Goal: Transaction & Acquisition: Book appointment/travel/reservation

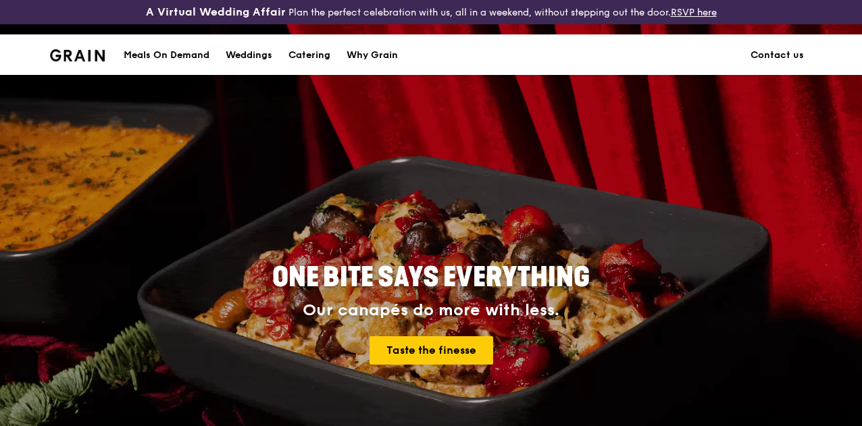
scroll to position [1, 0]
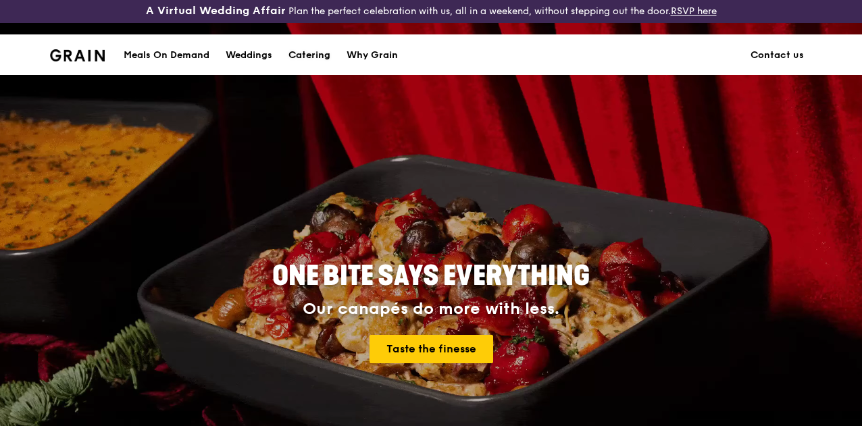
click at [303, 57] on div "Catering" at bounding box center [310, 55] width 42 height 41
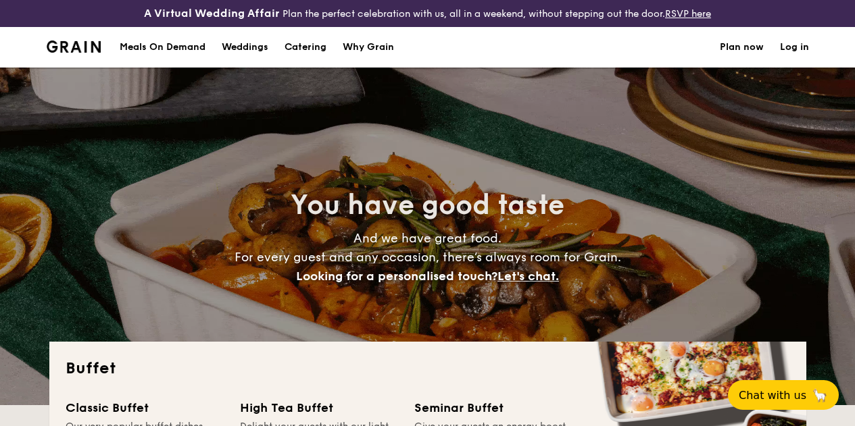
select select
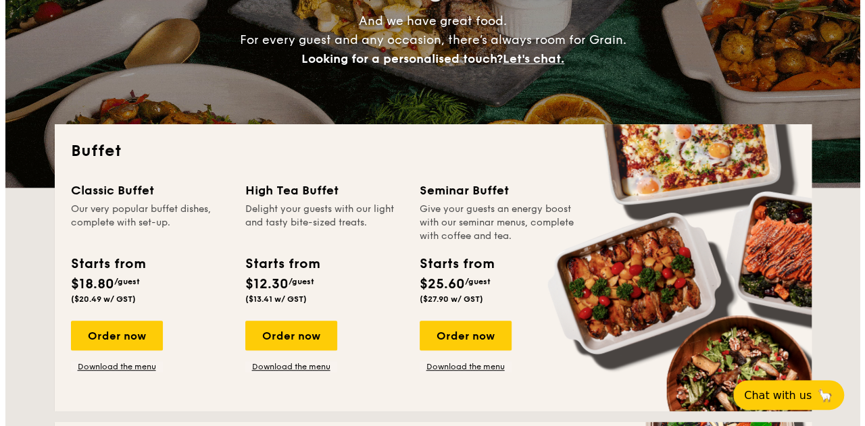
scroll to position [207, 0]
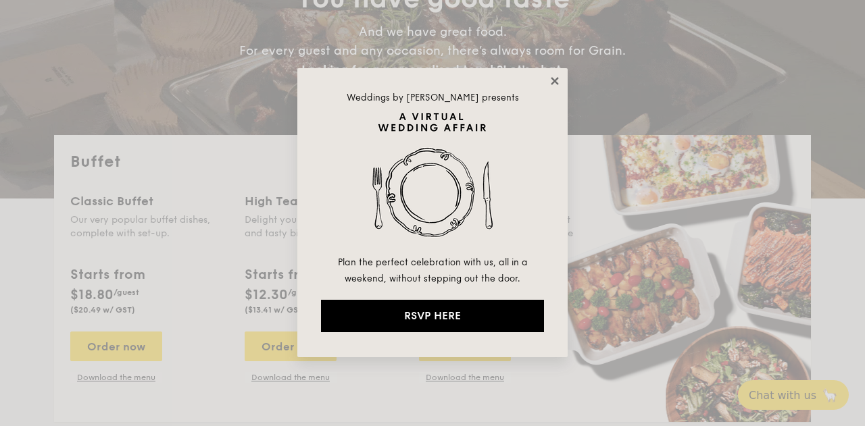
click at [557, 86] on icon at bounding box center [555, 81] width 12 height 12
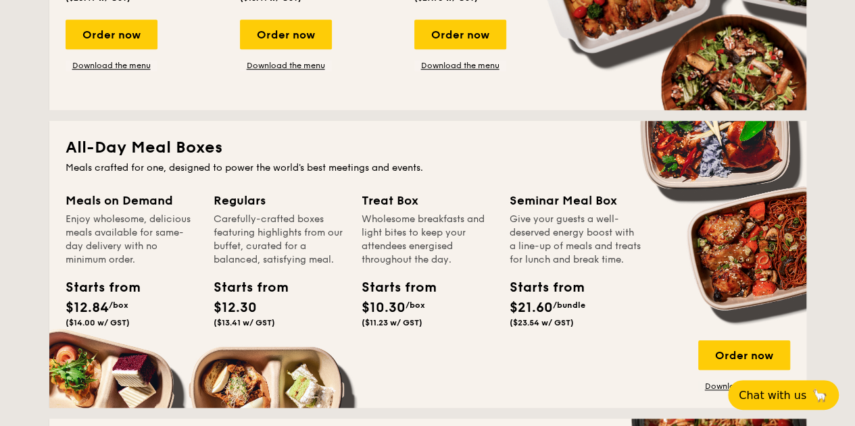
scroll to position [618, 0]
